Goal: Task Accomplishment & Management: Manage account settings

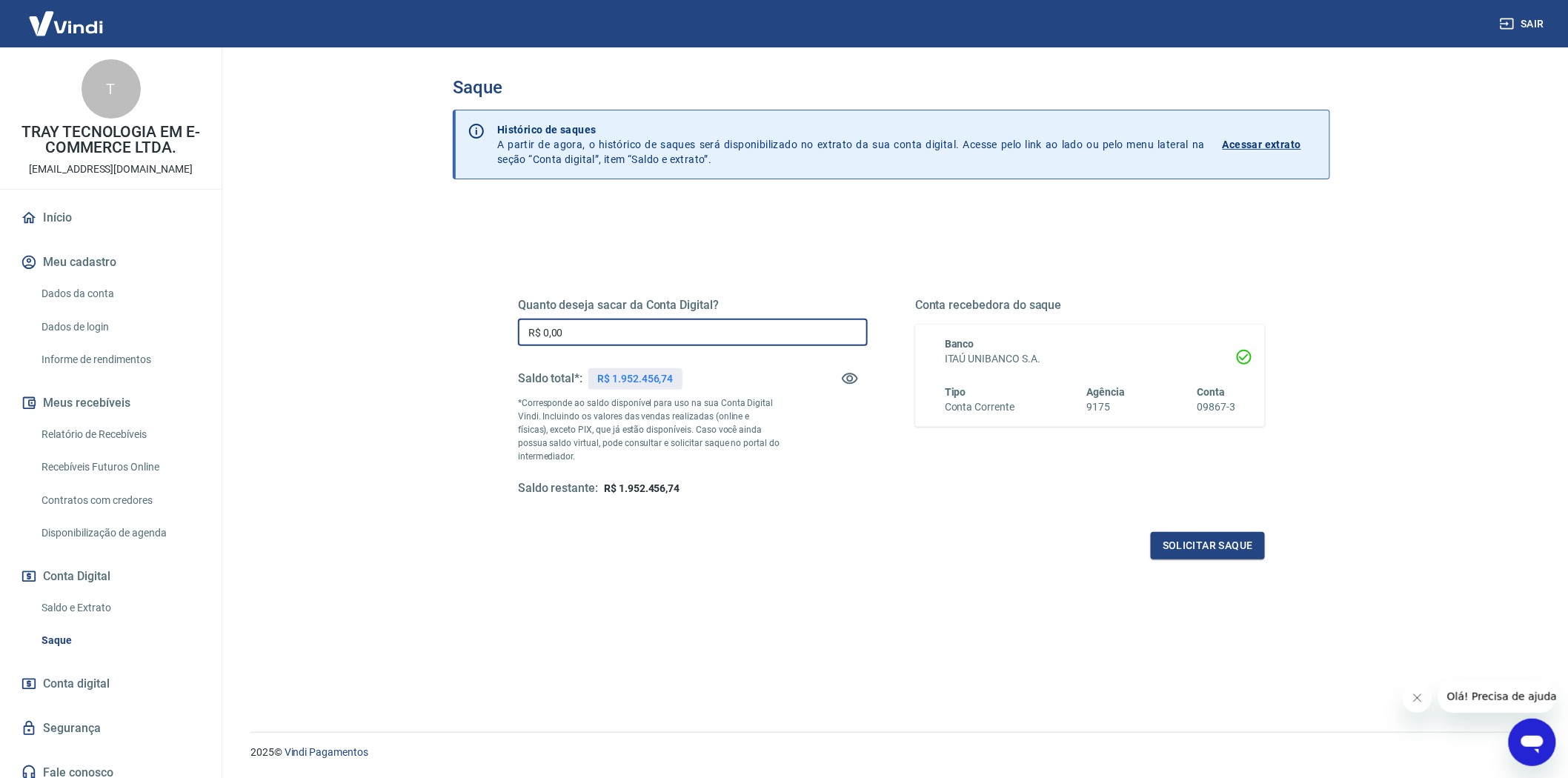
click at [607, 337] on input "R$ 0,00" at bounding box center [692, 332] width 350 height 28
type input "R$ 1.900.000,00"
click at [1196, 542] on button "Solicitar saque" at bounding box center [1207, 546] width 114 height 28
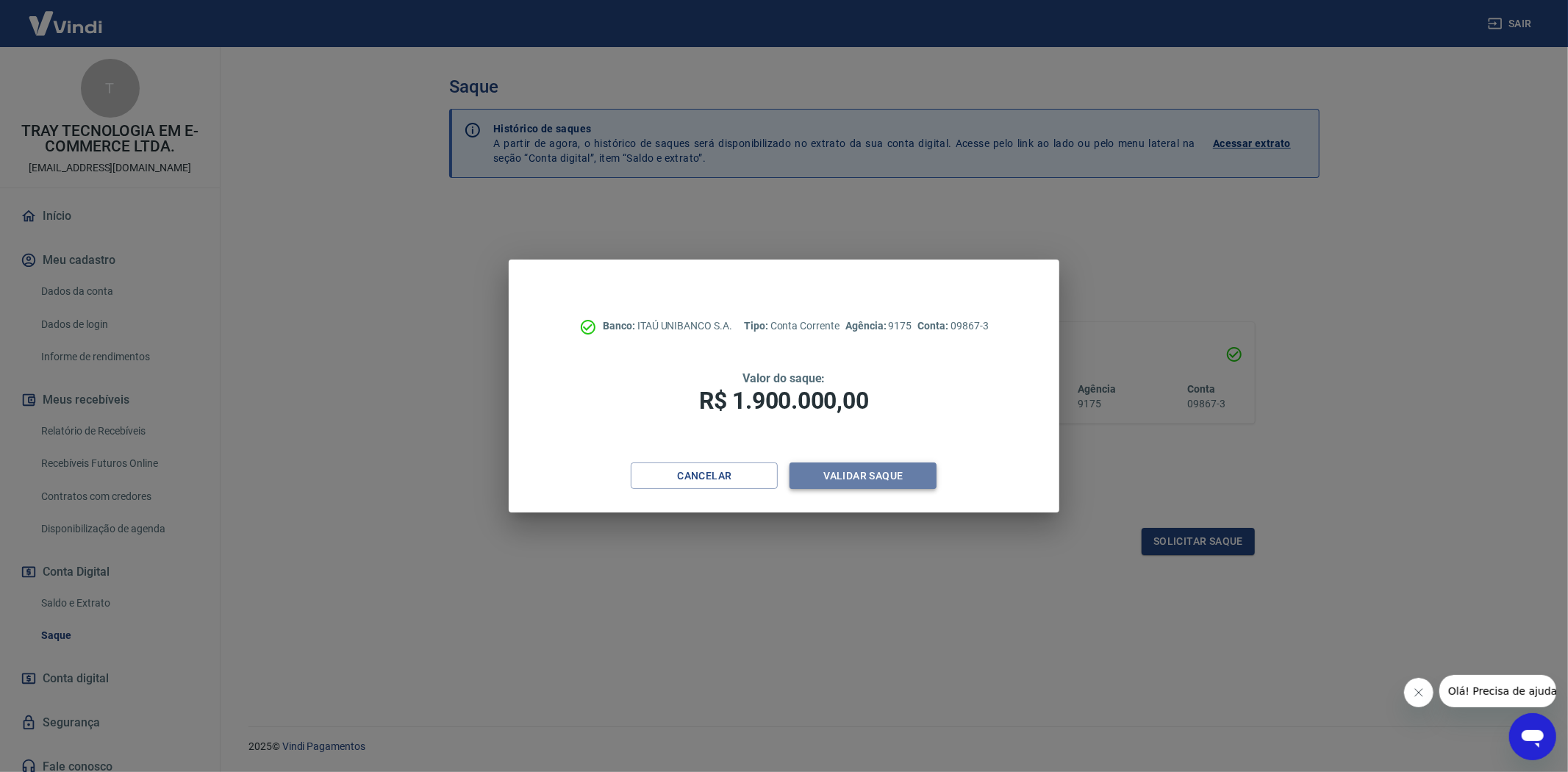
click at [871, 472] on button "Validar saque" at bounding box center [863, 476] width 148 height 27
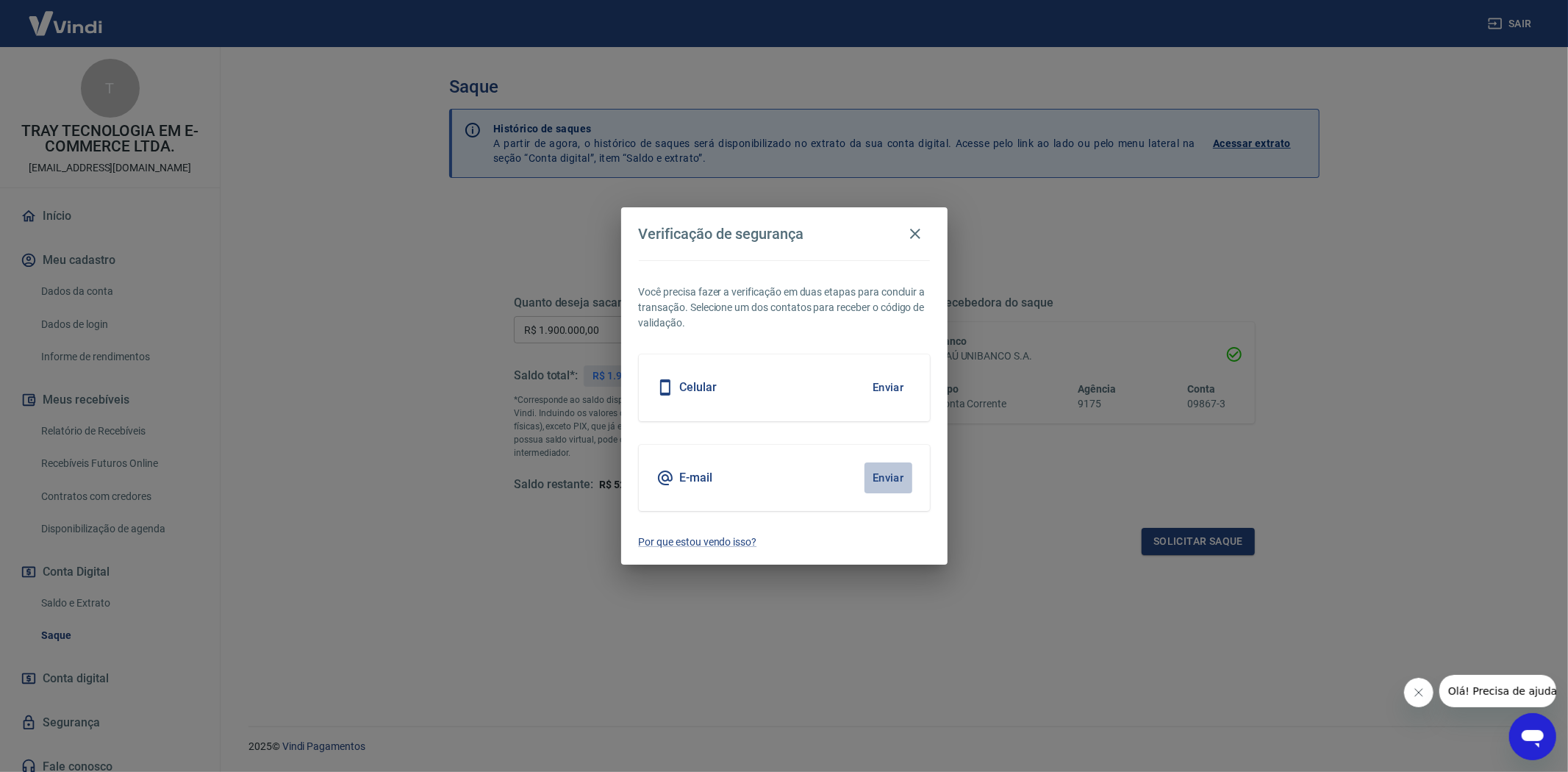
click at [881, 474] on button "Enviar" at bounding box center [889, 478] width 47 height 31
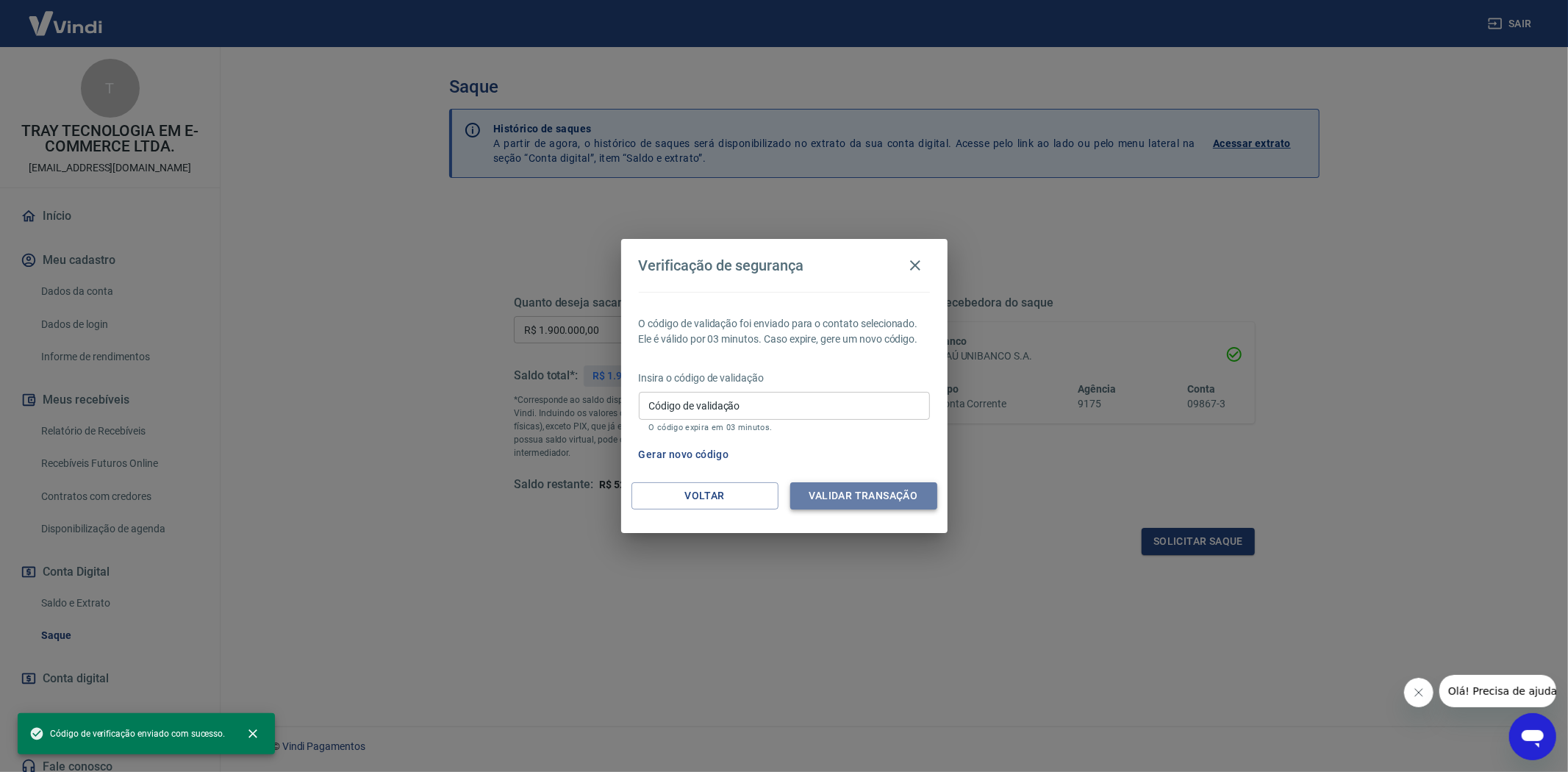
click at [850, 493] on button "Validar transação" at bounding box center [864, 496] width 148 height 27
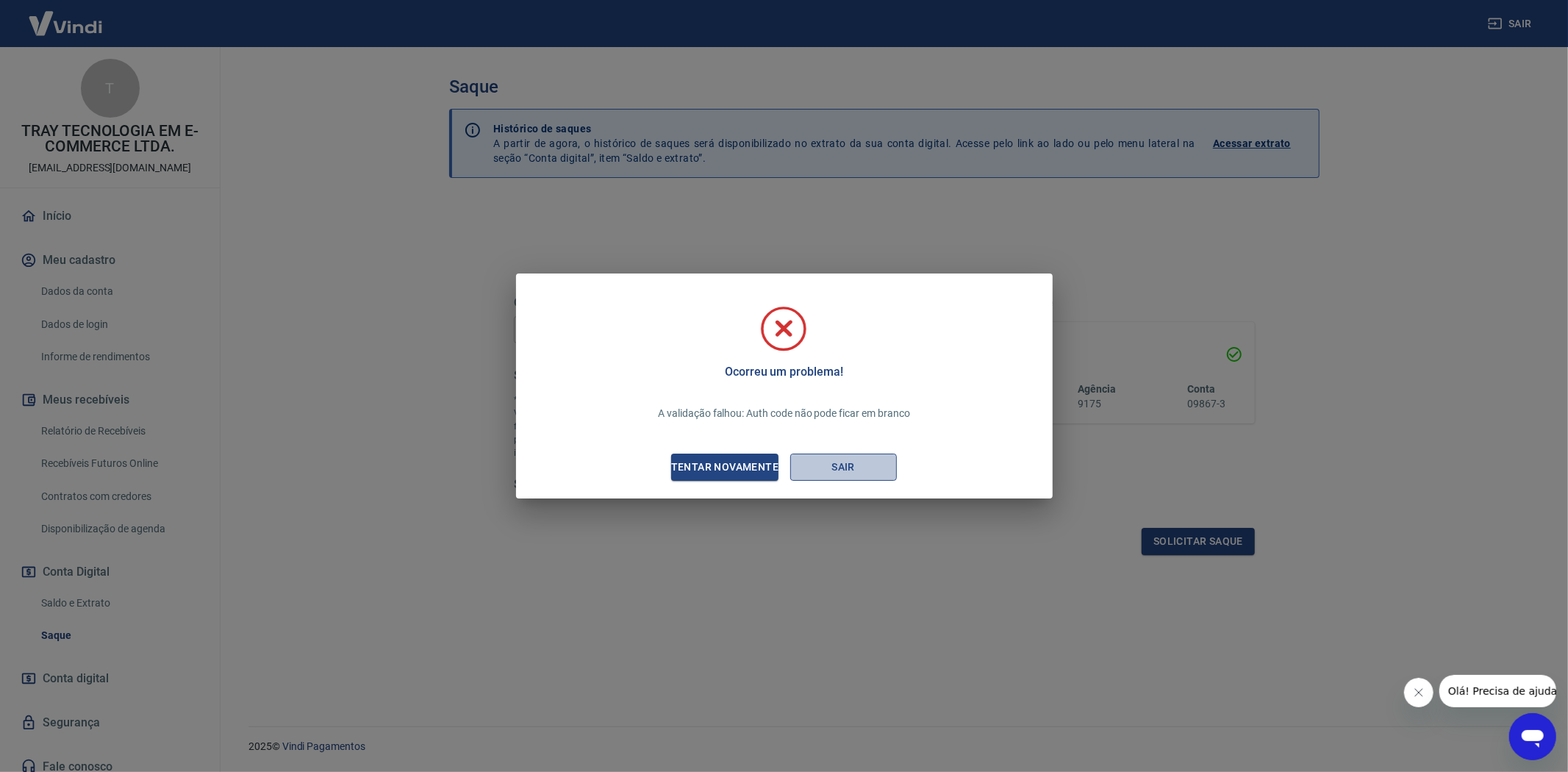
click at [870, 459] on button "Sair" at bounding box center [843, 467] width 107 height 27
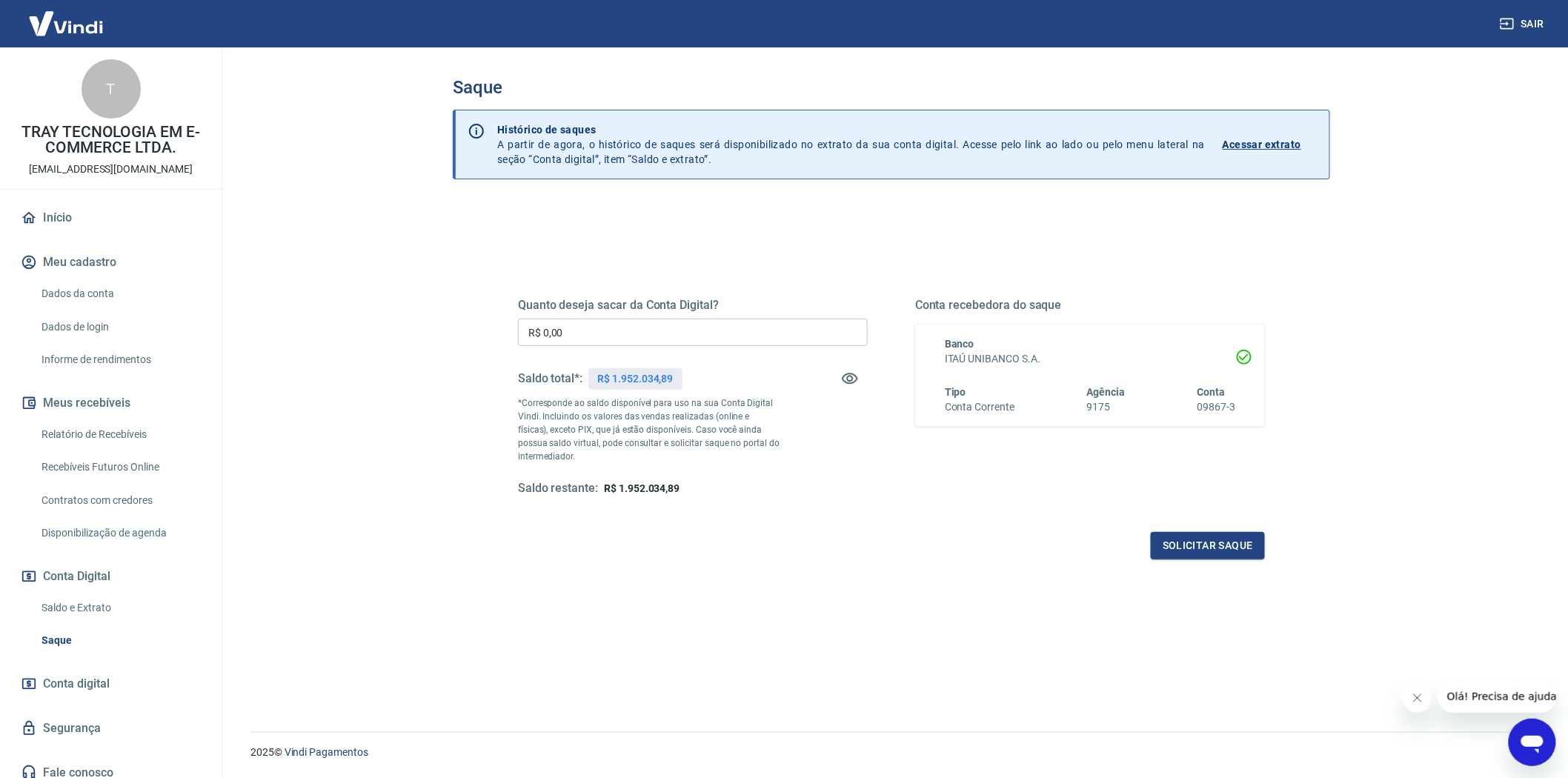
click at [616, 337] on input "R$ 0,00" at bounding box center [692, 332] width 350 height 28
type input "R$ 1.850.000,00"
click at [1188, 545] on button "Solicitar saque" at bounding box center [1207, 546] width 114 height 28
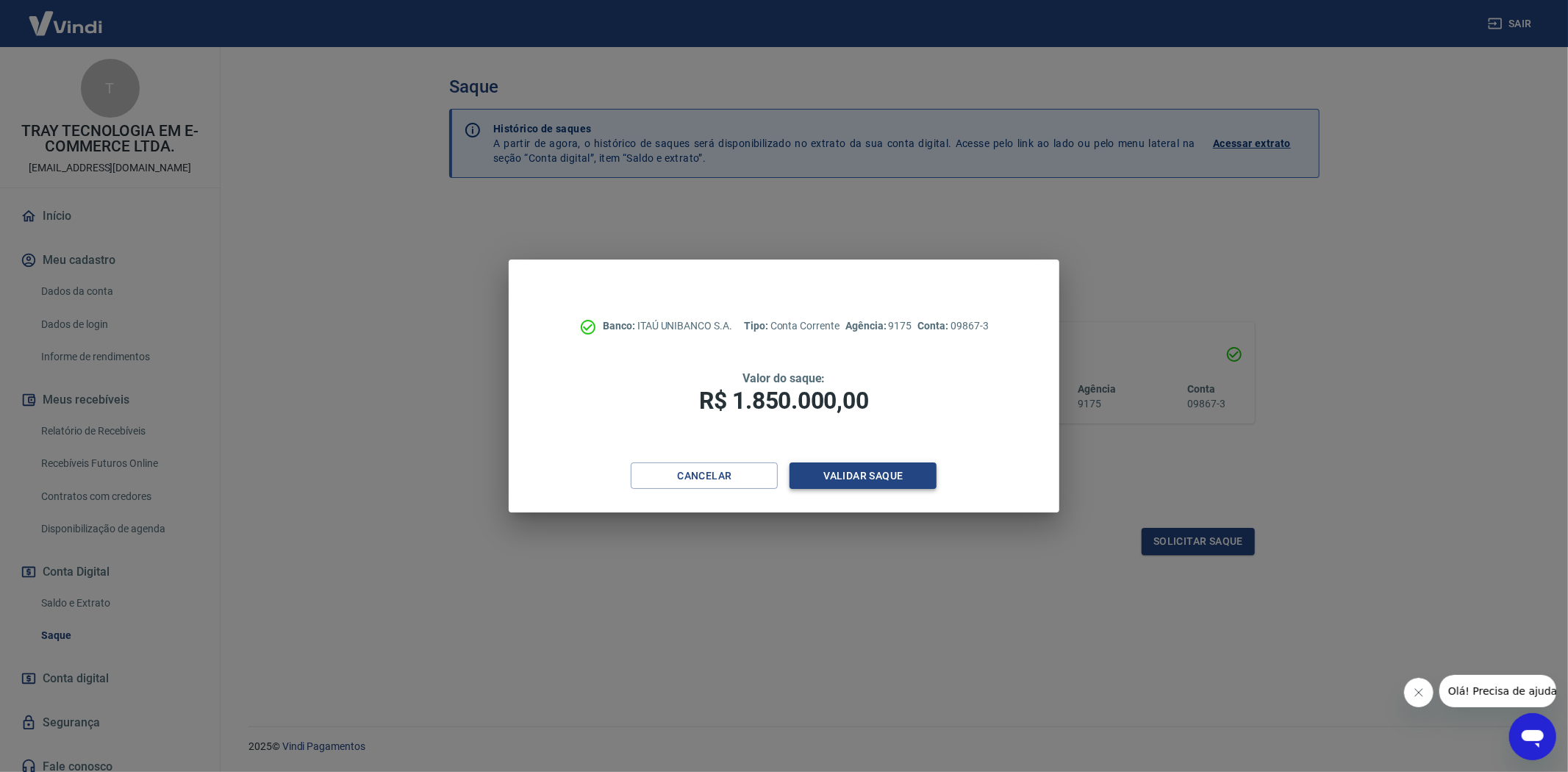
click at [881, 476] on button "Validar saque" at bounding box center [863, 476] width 148 height 27
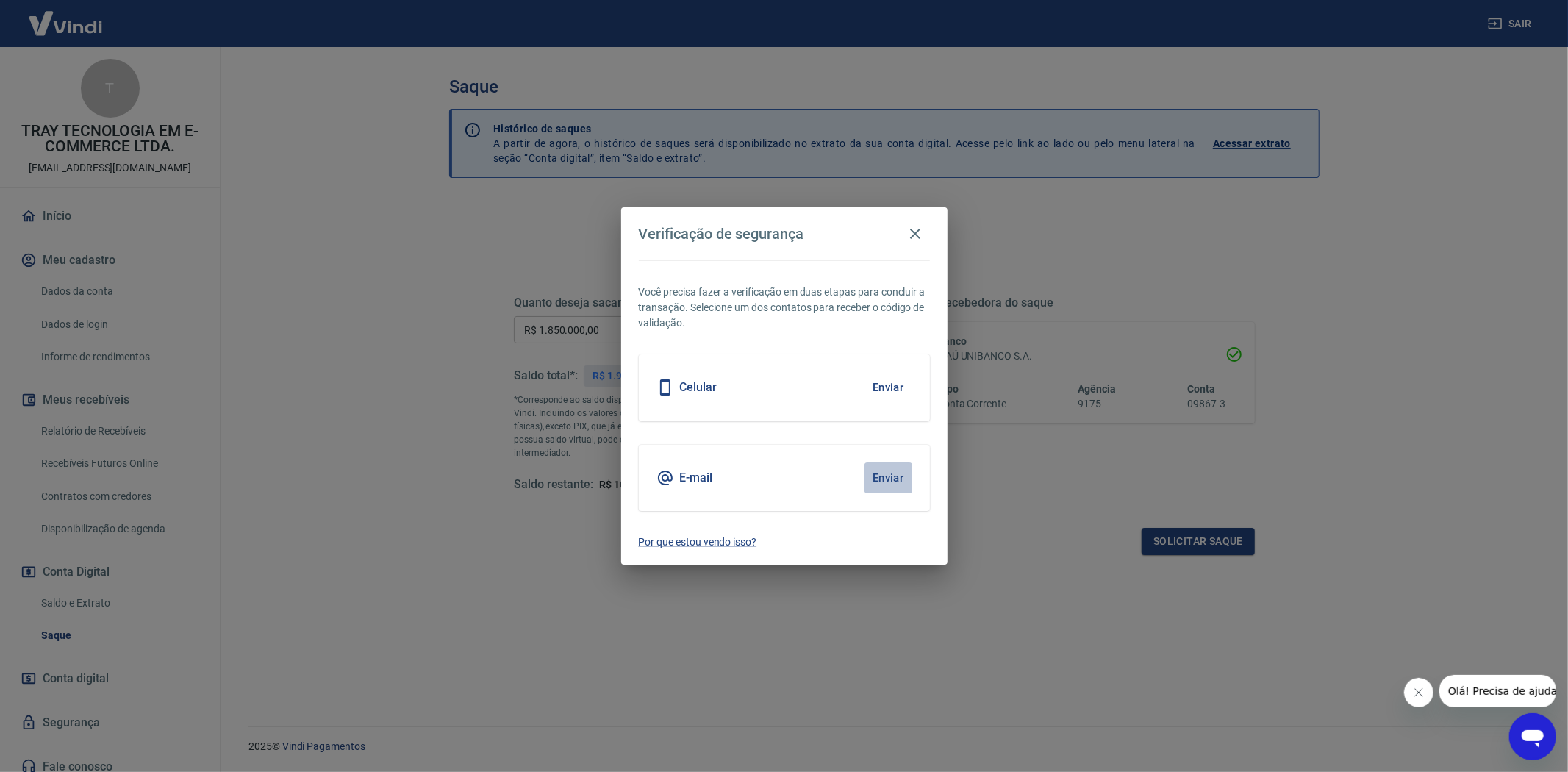
click at [881, 475] on button "Enviar" at bounding box center [889, 478] width 47 height 31
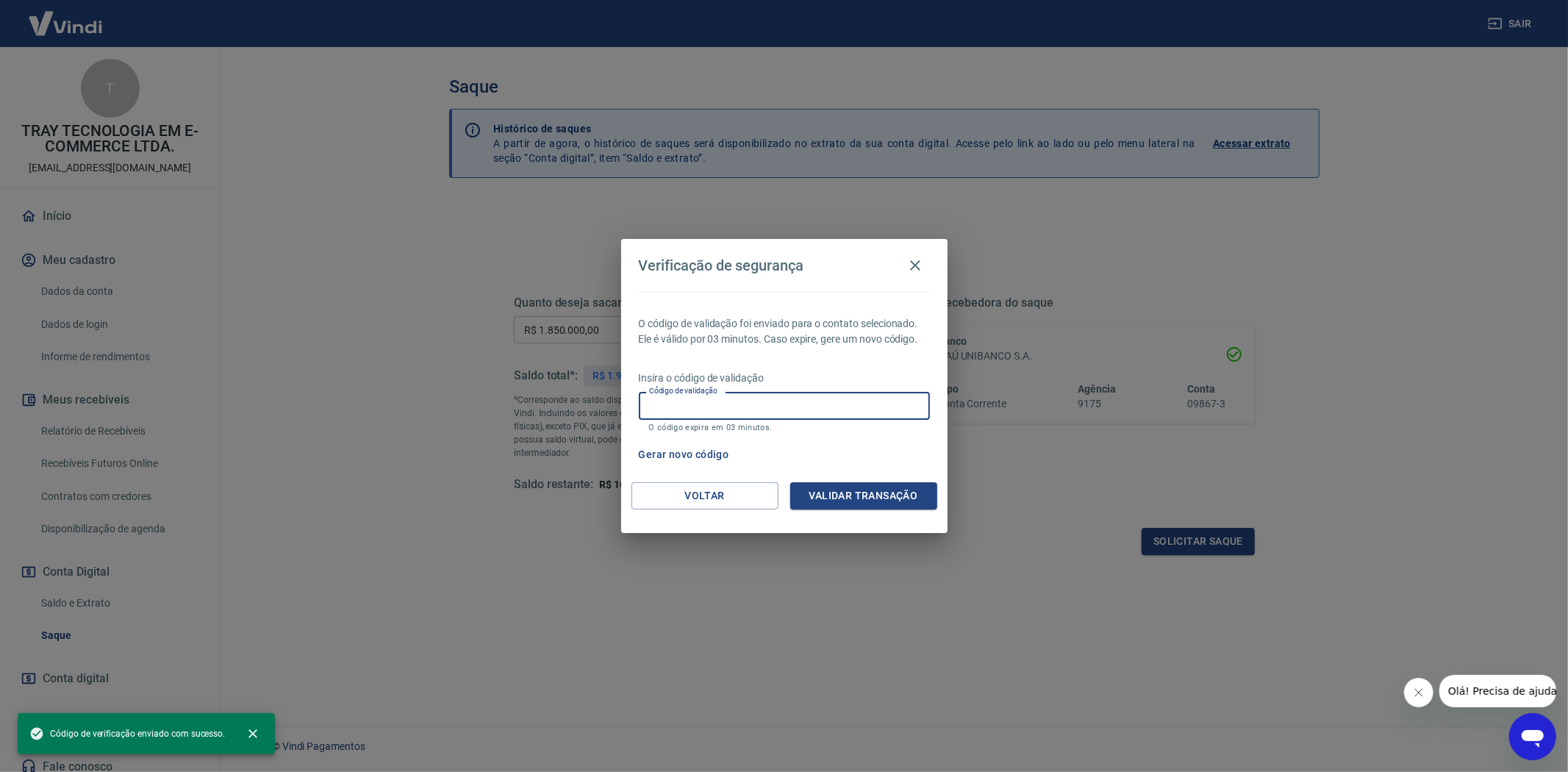
click at [766, 401] on input "Código de validação" at bounding box center [785, 405] width 291 height 27
paste input "173513"
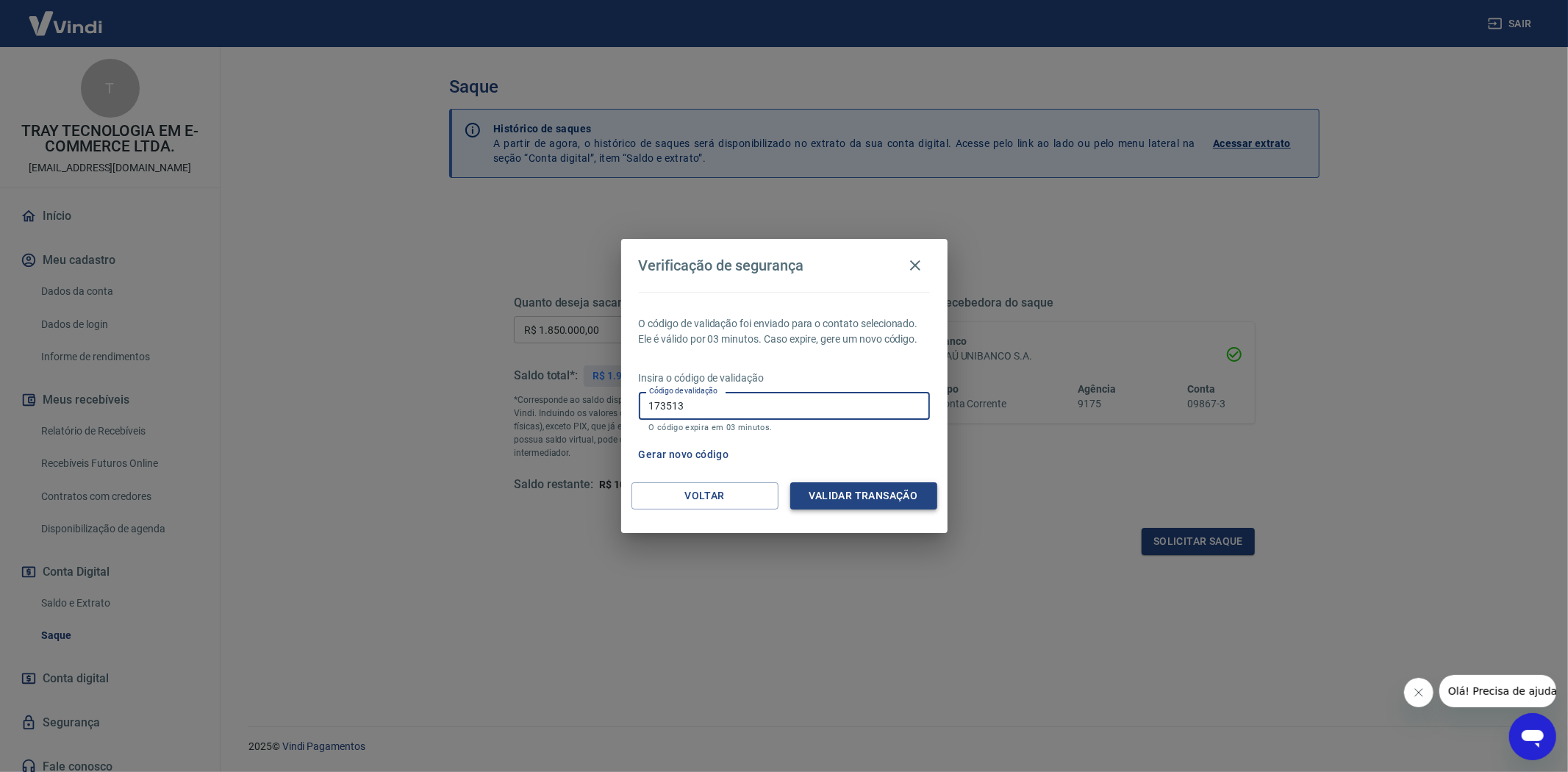
type input "173513"
click at [881, 496] on button "Validar transação" at bounding box center [864, 496] width 148 height 27
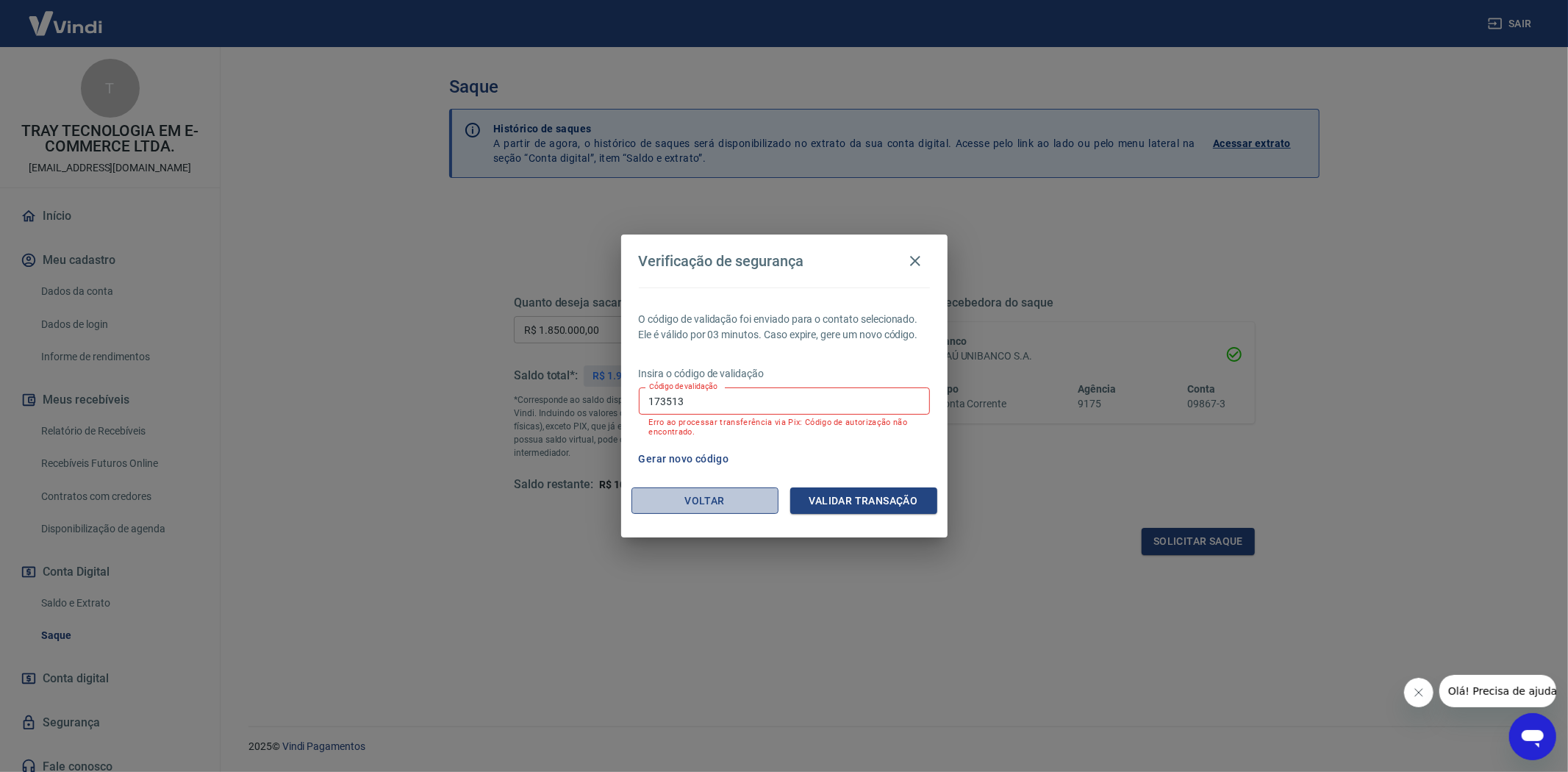
click at [708, 499] on button "Voltar" at bounding box center [706, 501] width 148 height 27
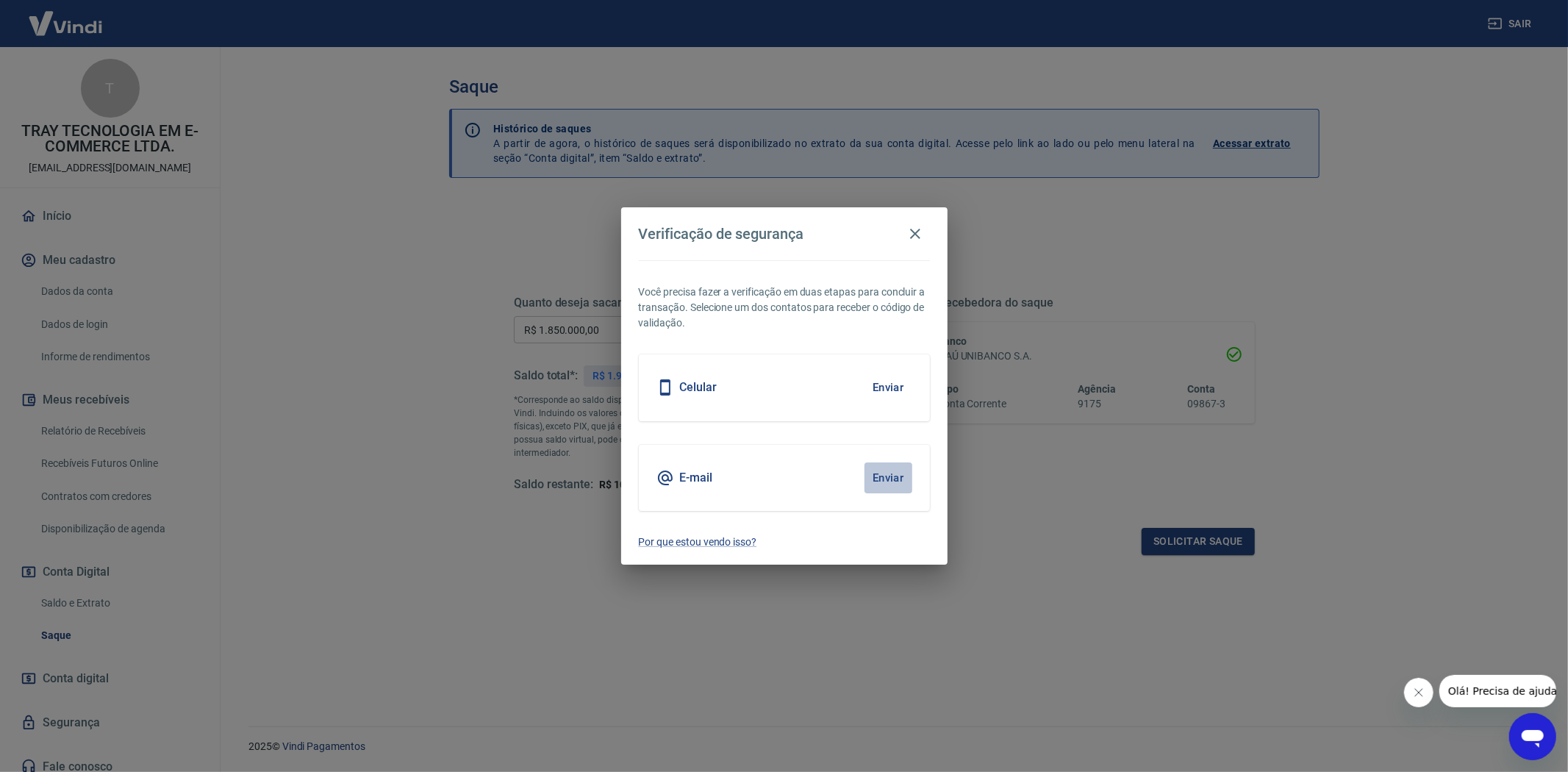
click at [900, 481] on button "Enviar" at bounding box center [889, 478] width 47 height 31
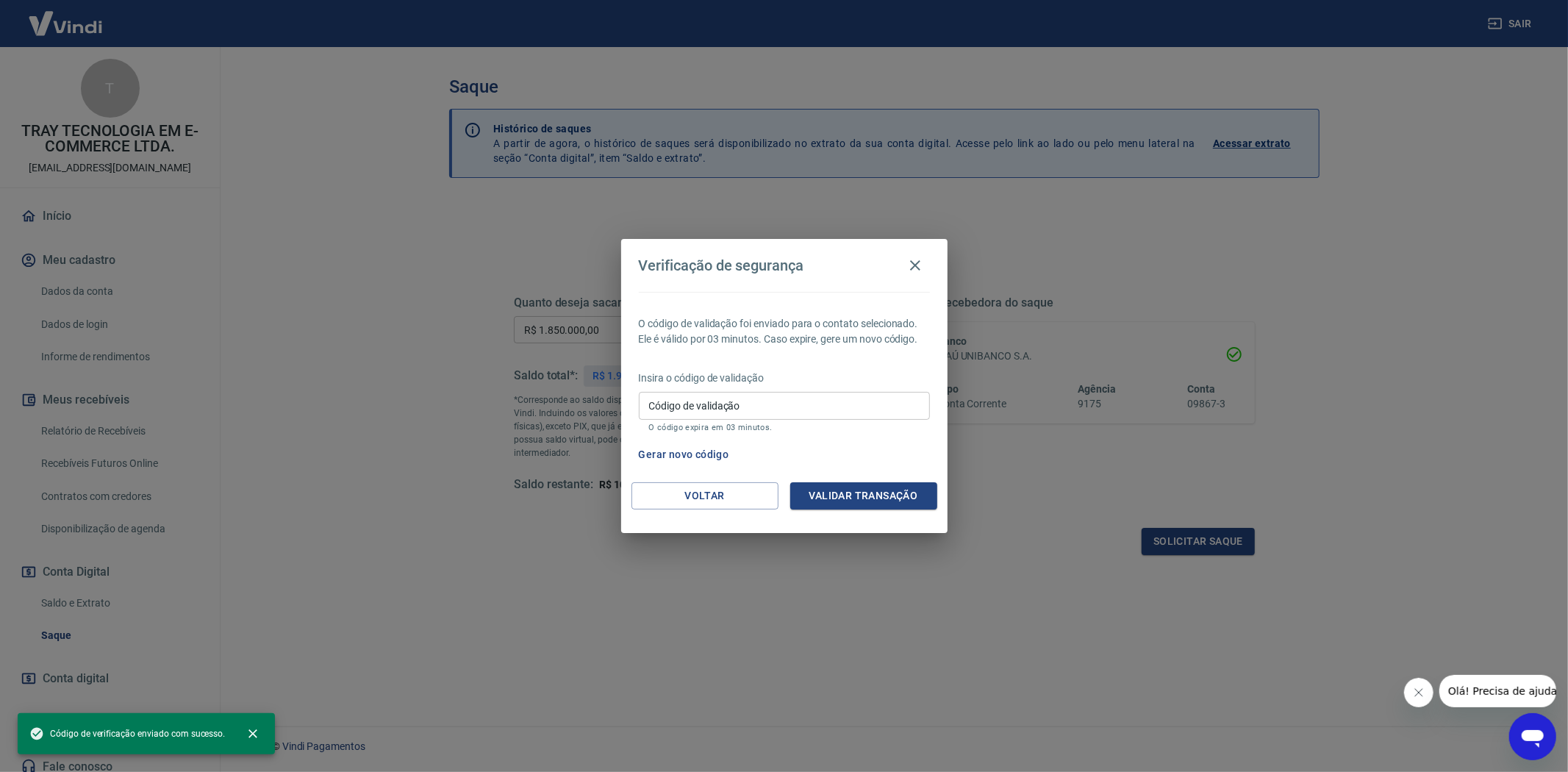
click at [765, 401] on input "Código de validação" at bounding box center [785, 405] width 291 height 27
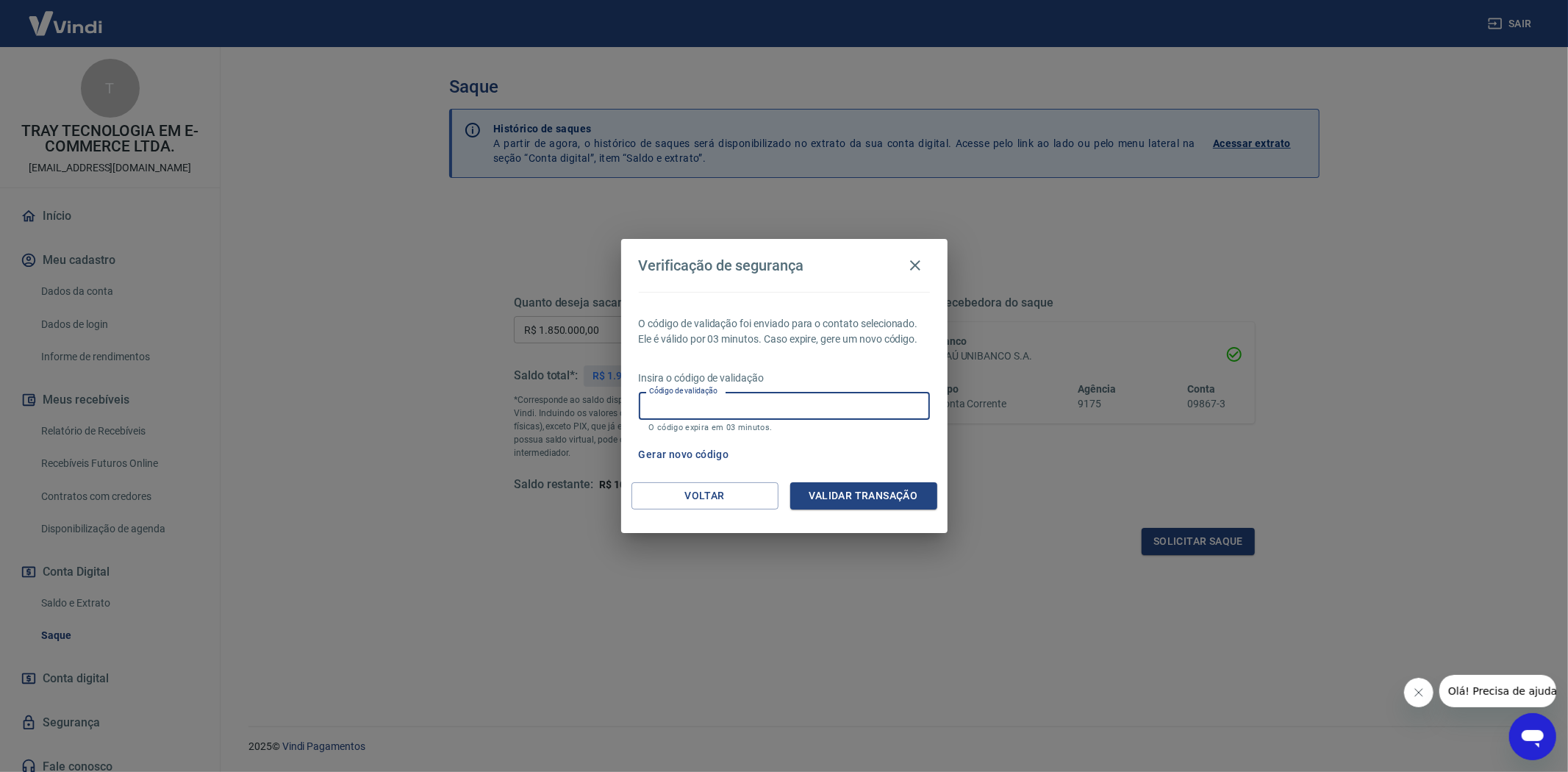
paste input "886143"
type input "886143"
click at [894, 491] on button "Validar transação" at bounding box center [864, 496] width 148 height 27
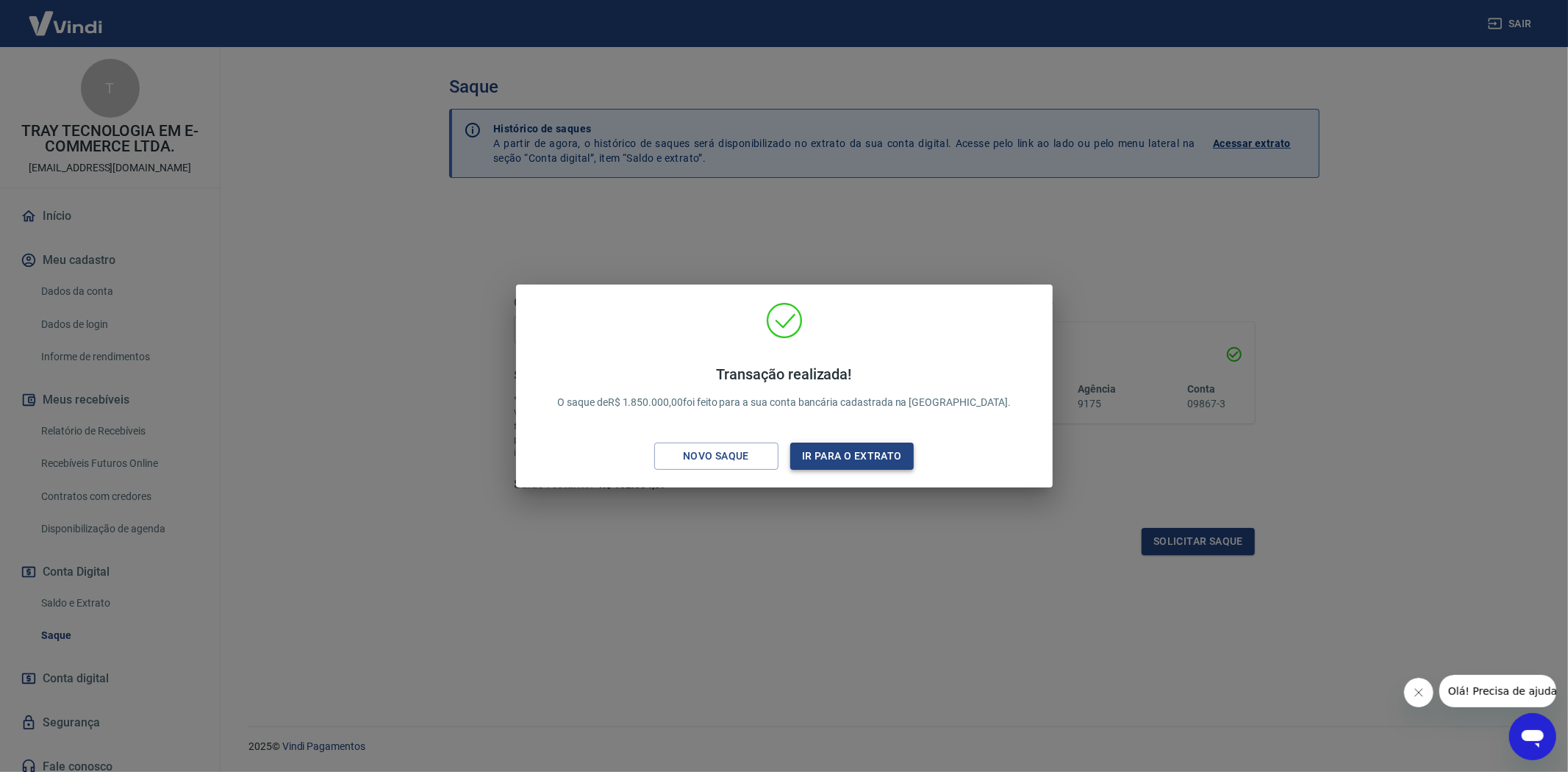
click at [840, 446] on button "Ir para o extrato" at bounding box center [852, 456] width 124 height 27
